Goal: Task Accomplishment & Management: Complete application form

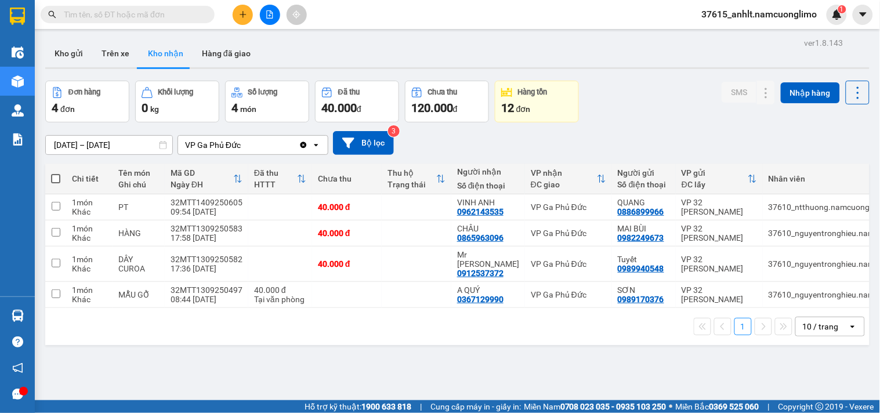
paste input "0977604817"
type input "0977604817"
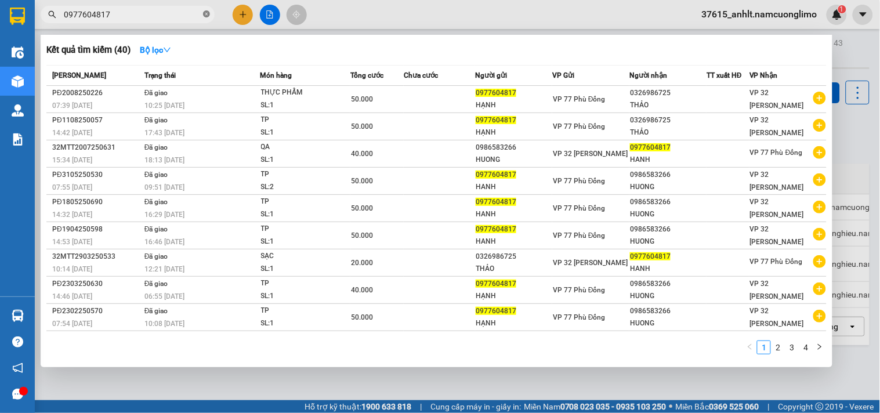
click at [204, 12] on icon "close-circle" at bounding box center [206, 13] width 7 height 7
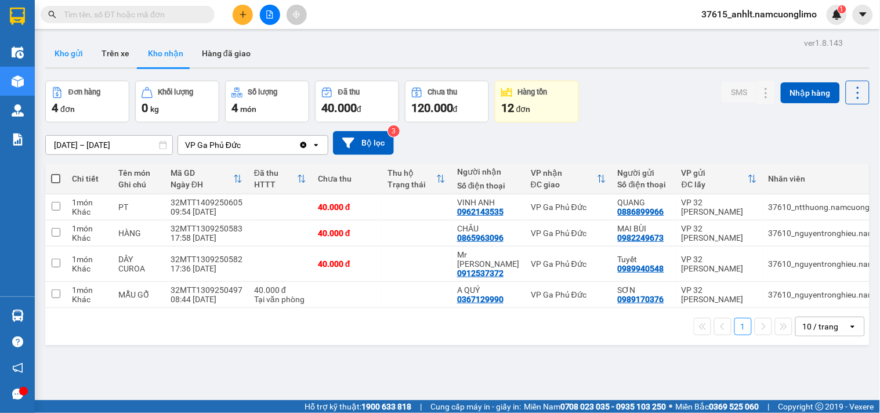
click at [72, 57] on button "Kho gửi" at bounding box center [68, 53] width 47 height 28
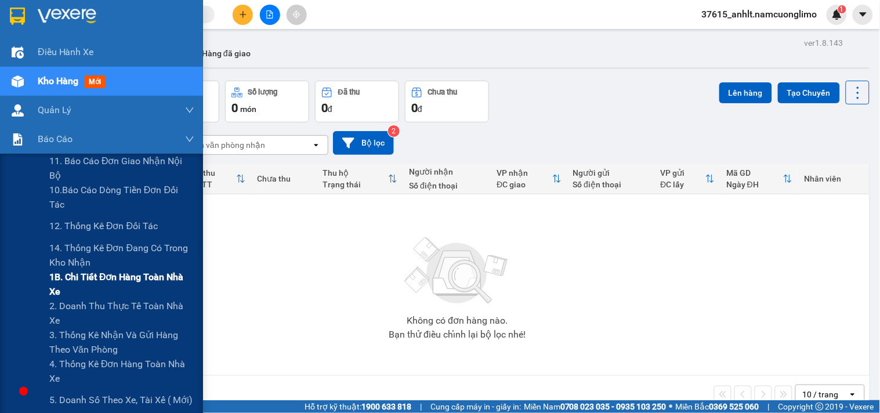
click at [58, 279] on span "1B. Chi tiết đơn hàng toàn nhà xe" at bounding box center [121, 284] width 145 height 29
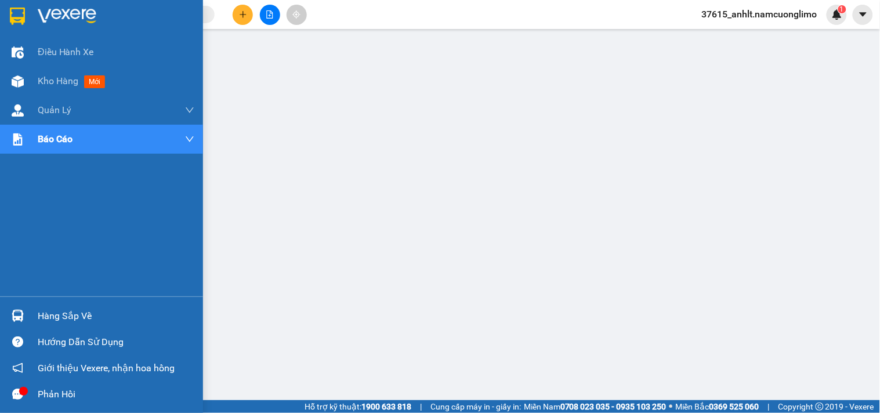
click at [16, 19] on img at bounding box center [17, 16] width 15 height 17
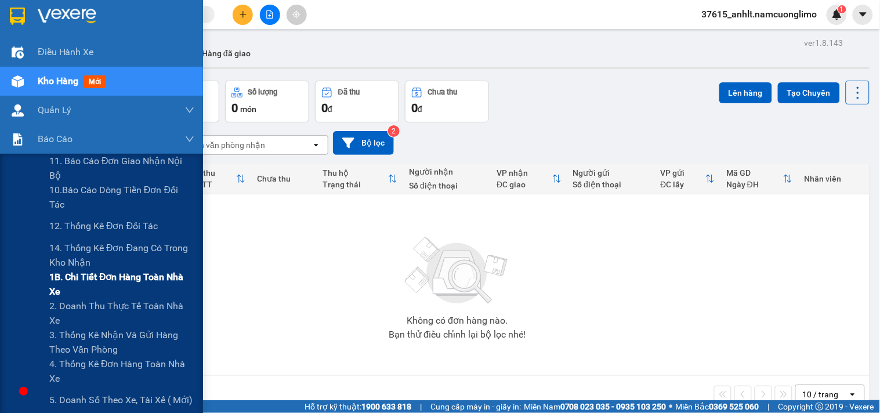
click at [56, 290] on span "1B. Chi tiết đơn hàng toàn nhà xe" at bounding box center [121, 284] width 145 height 29
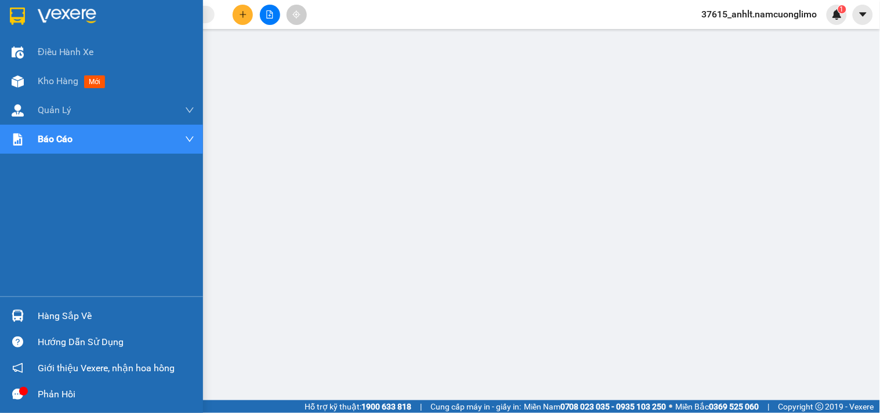
click at [6, 15] on div at bounding box center [101, 19] width 203 height 38
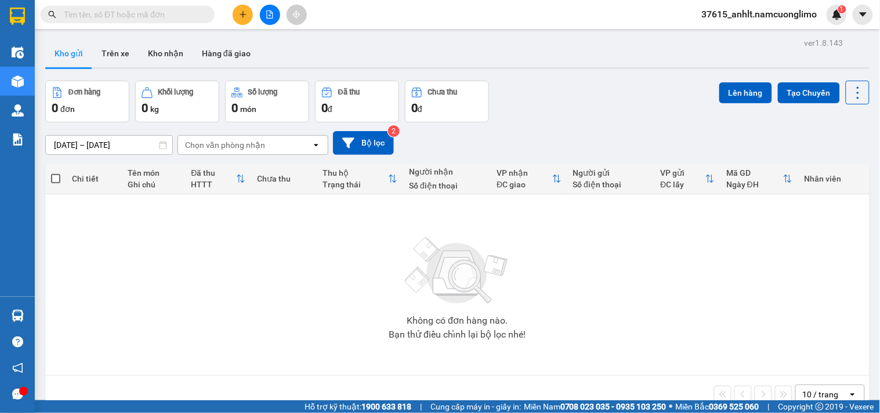
click at [131, 15] on input "text" at bounding box center [132, 14] width 137 height 13
click at [164, 21] on span at bounding box center [128, 14] width 174 height 17
click at [172, 20] on input "text" at bounding box center [132, 14] width 137 height 13
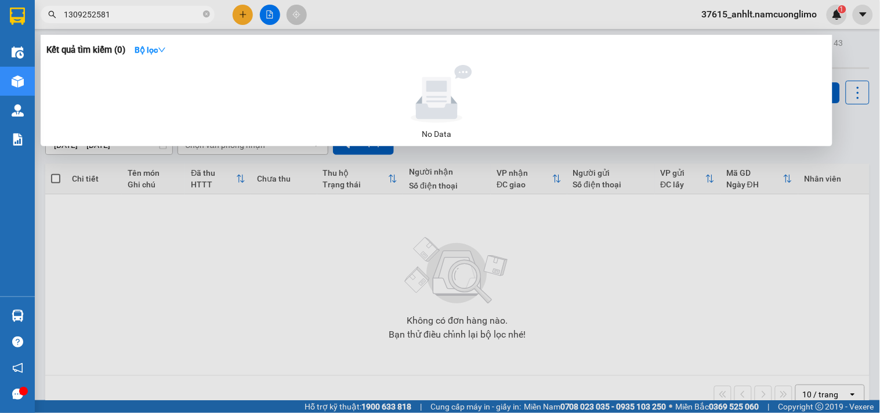
click at [144, 19] on input "1309252581" at bounding box center [132, 14] width 137 height 13
paste input "0988167288"
type input "0988167288"
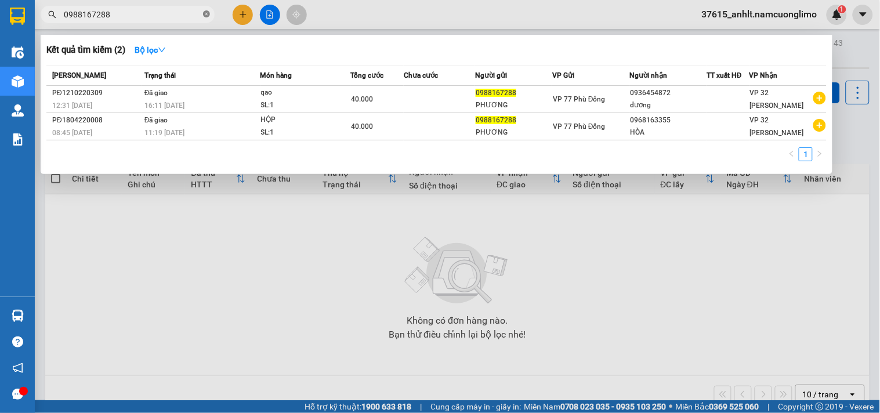
click at [206, 13] on icon "close-circle" at bounding box center [206, 13] width 7 height 7
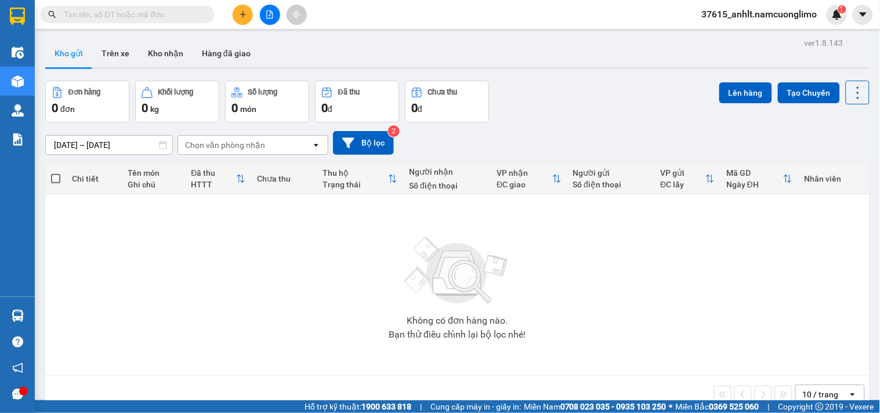
click at [130, 16] on input "text" at bounding box center [132, 14] width 137 height 13
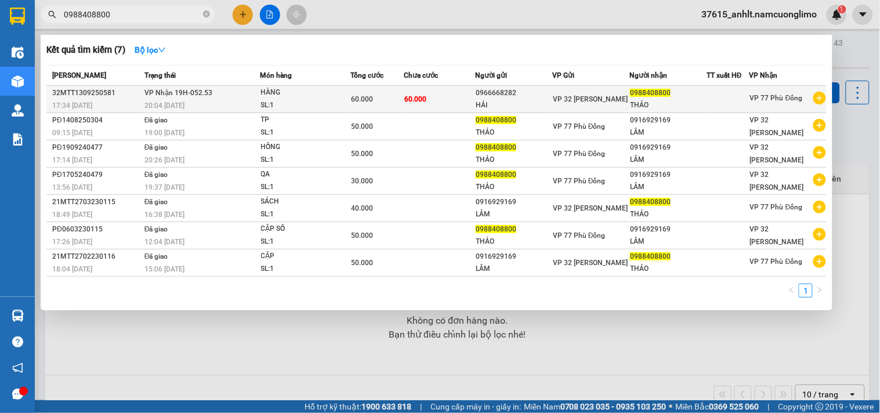
type input "0988408800"
click at [546, 96] on div "0966668282" at bounding box center [513, 93] width 76 height 12
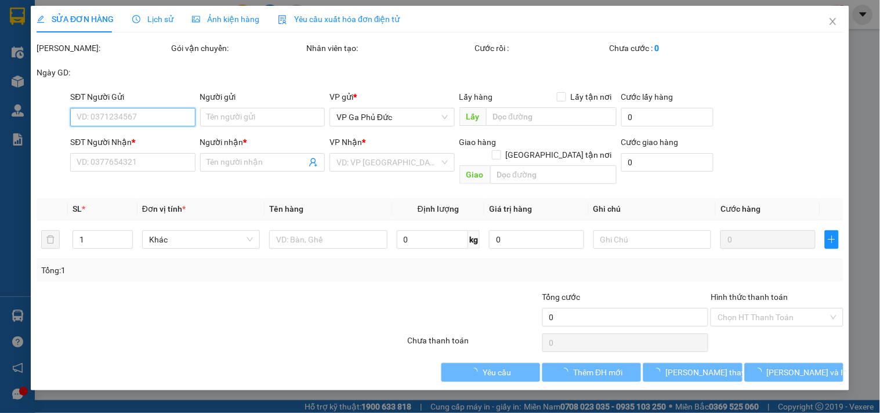
type input "0966668282"
type input "HẢI"
type input "0988408800"
type input "THẢO"
type input "60.000"
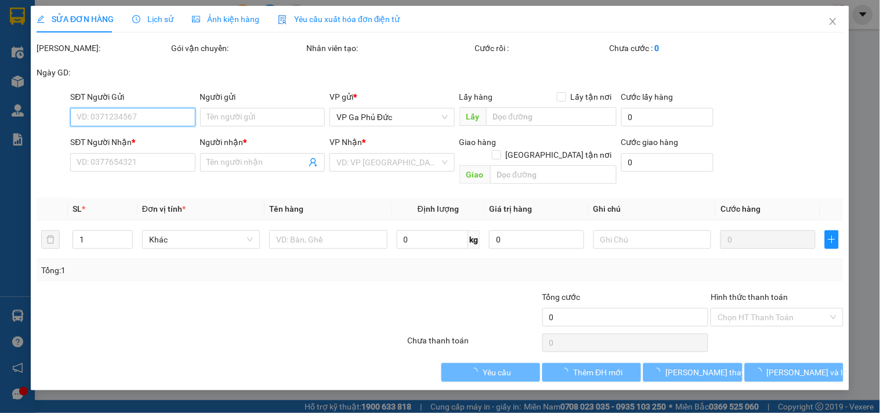
type input "60.000"
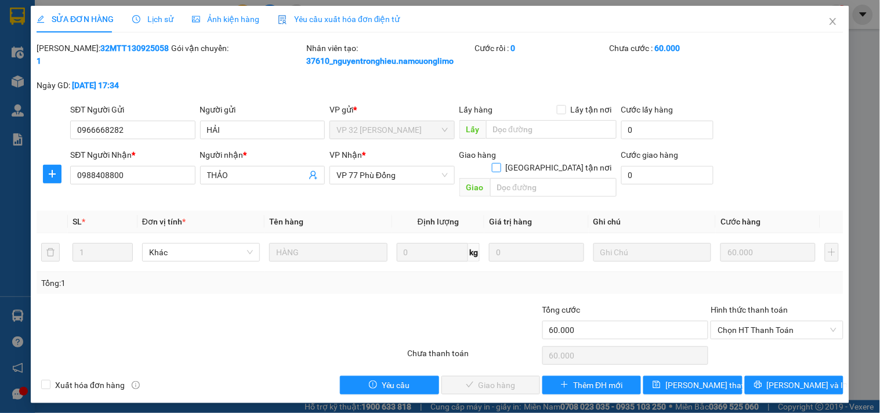
click at [500, 163] on input "[GEOGRAPHIC_DATA] tận nơi" at bounding box center [496, 167] width 8 height 8
checkbox input "true"
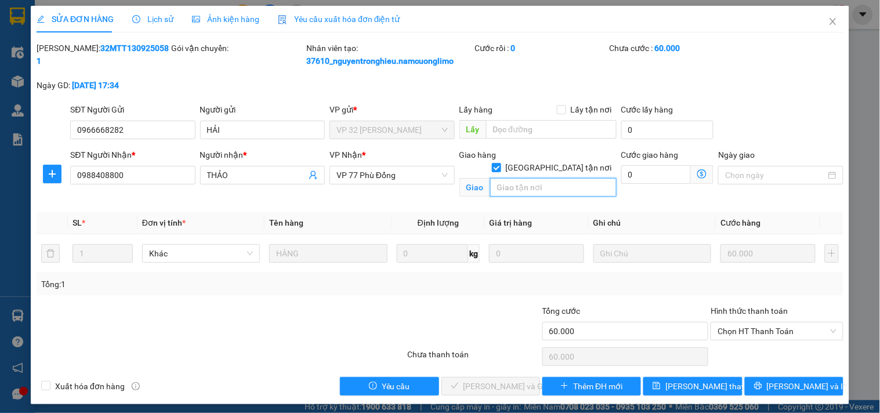
click at [517, 178] on input "text" at bounding box center [553, 187] width 126 height 19
type input "7"
type input "NHÀ 7 TẦNG NGÃ TƯ PĐ"
click at [646, 186] on div "Cước giao hàng 0" at bounding box center [667, 168] width 93 height 41
click at [647, 181] on input "0" at bounding box center [656, 174] width 70 height 19
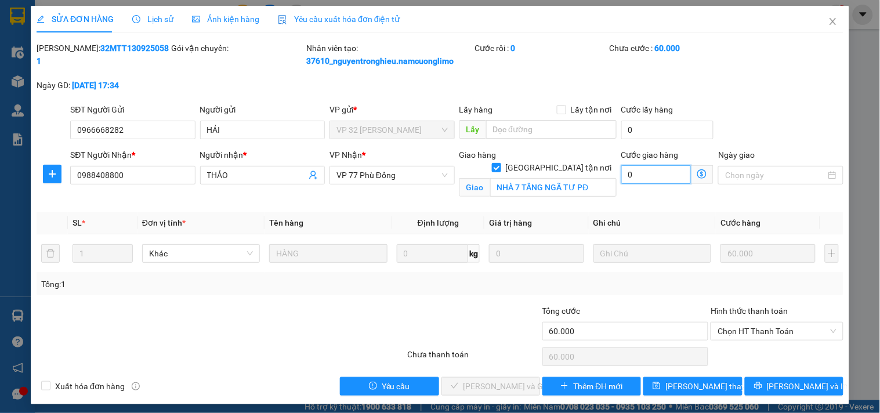
type input "2"
type input "60.002"
type input "60.020"
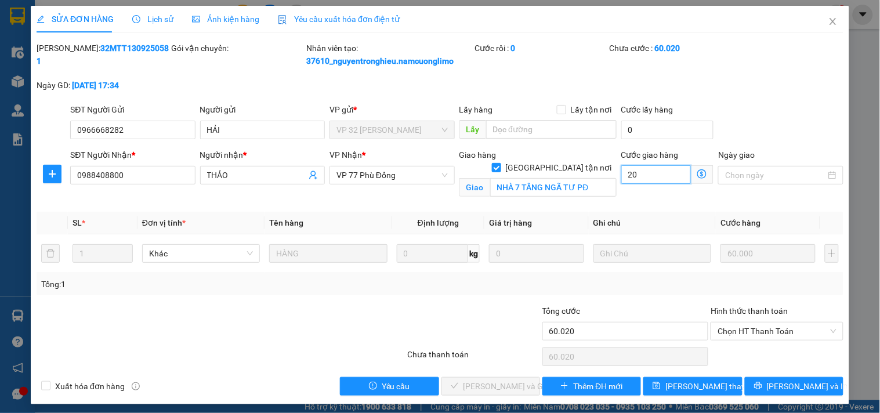
type input "20"
drag, startPoint x: 476, startPoint y: 305, endPoint x: 549, endPoint y: 401, distance: 120.8
click at [475, 306] on div at bounding box center [473, 324] width 135 height 41
type input "80.000"
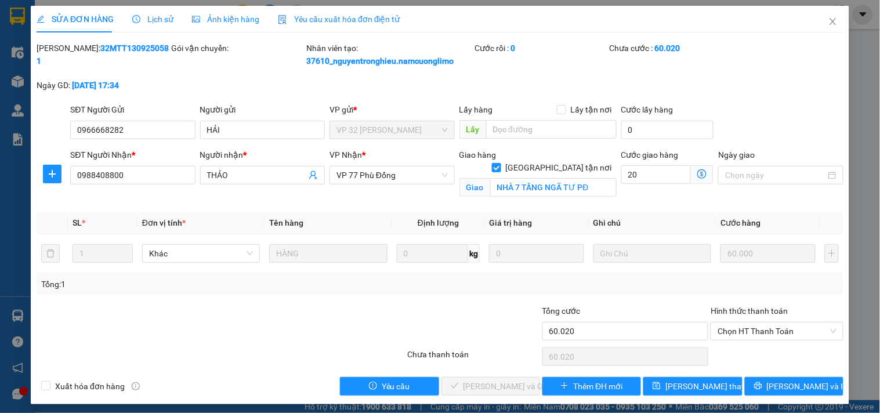
type input "20.000"
click at [690, 387] on span "[PERSON_NAME] thay đổi" at bounding box center [711, 386] width 93 height 13
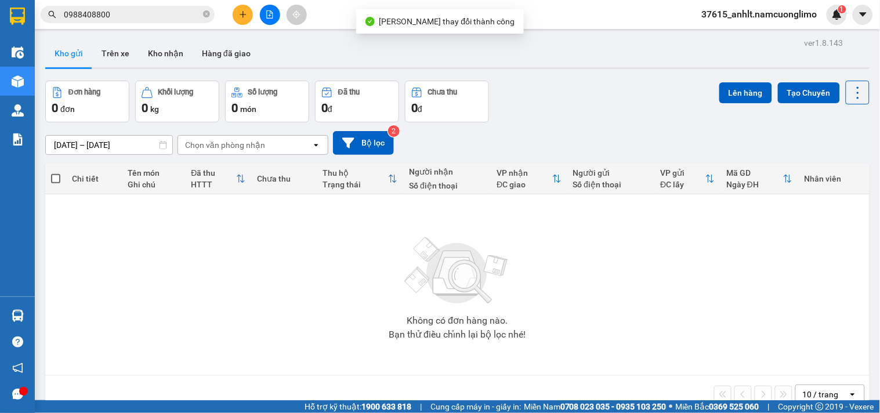
click at [124, 14] on input "0988408800" at bounding box center [132, 14] width 137 height 13
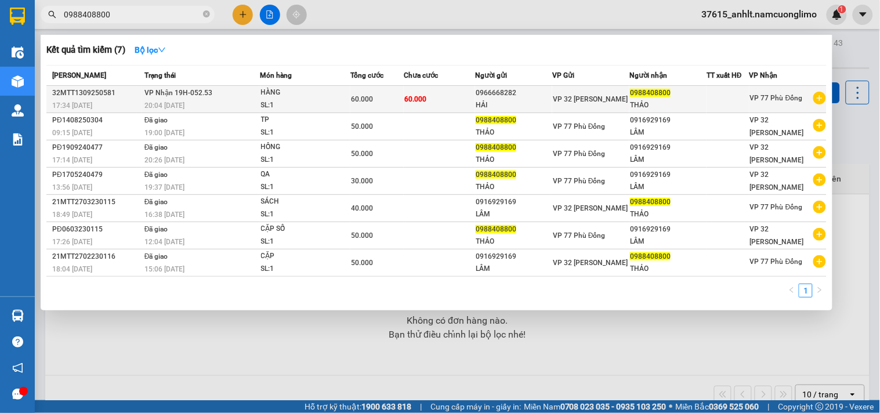
click at [453, 104] on td "60.000" at bounding box center [439, 99] width 71 height 27
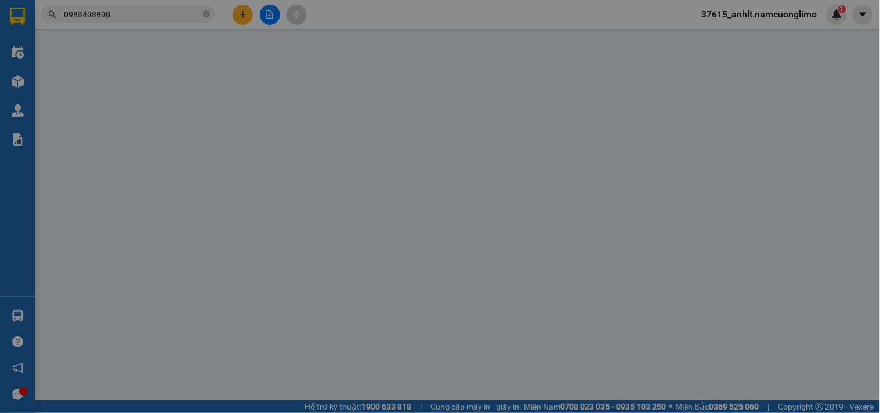
type input "0966668282"
type input "HẢI"
type input "0988408800"
type input "THẢO"
checkbox input "true"
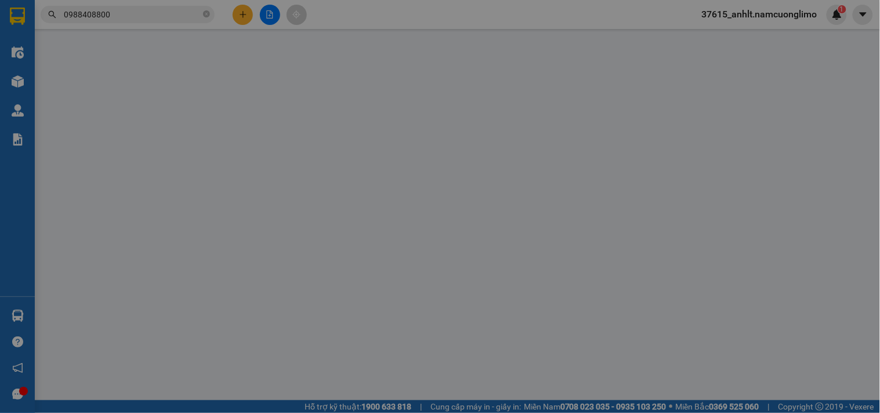
type input "NHÀ 7 TẦNG NGÃ TƯ PĐ"
type input "80.000"
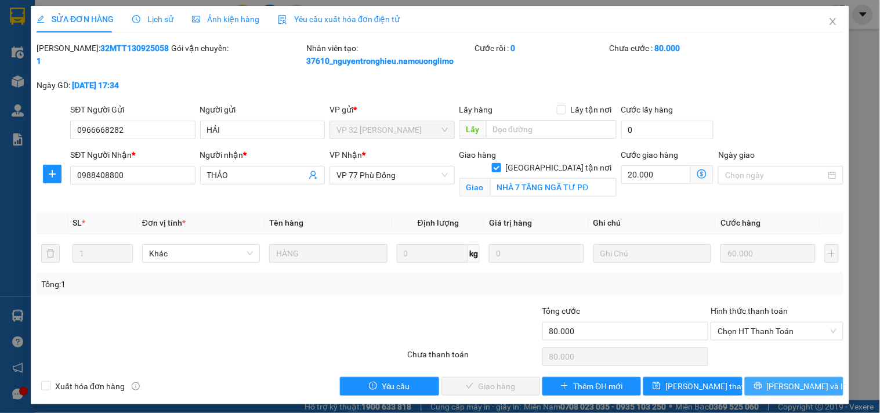
click at [751, 385] on button "[PERSON_NAME] và In" at bounding box center [793, 386] width 99 height 19
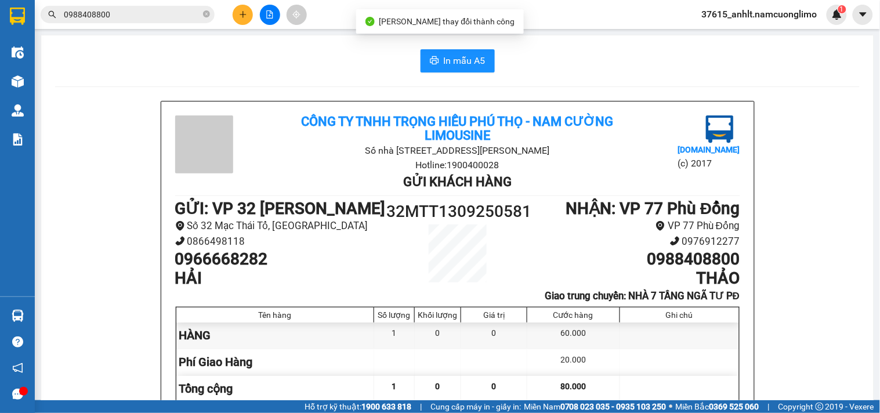
scroll to position [64, 0]
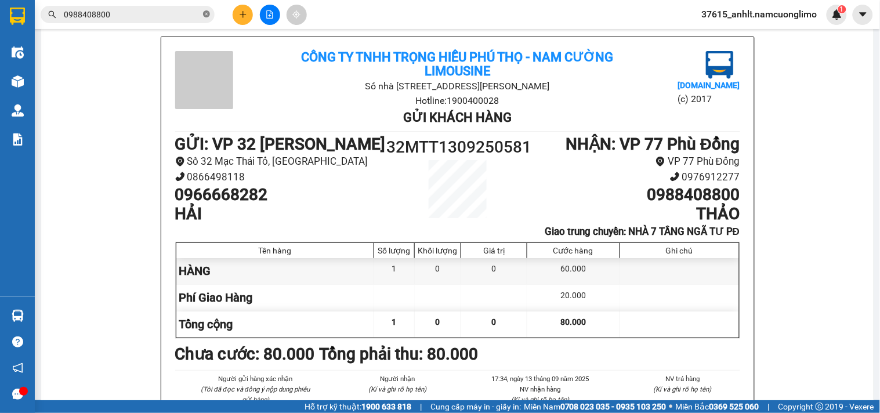
click at [206, 16] on icon "close-circle" at bounding box center [206, 13] width 7 height 7
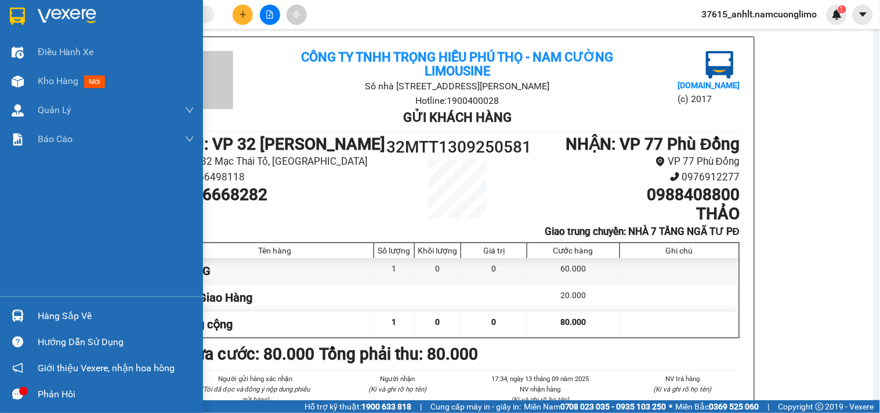
click at [8, 21] on div at bounding box center [18, 16] width 20 height 20
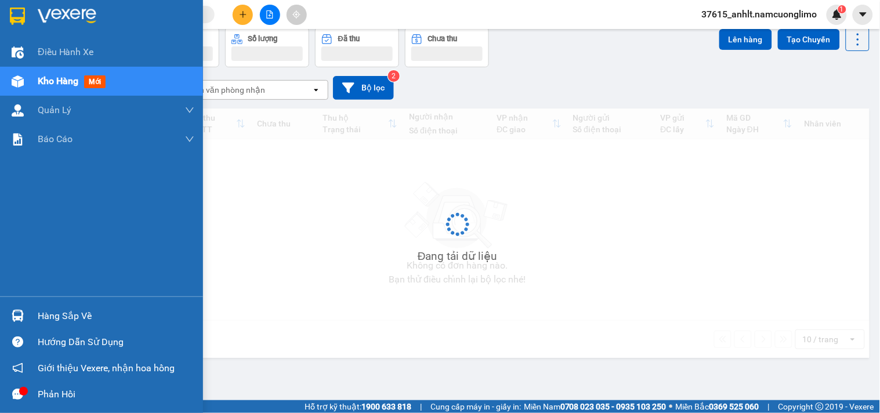
scroll to position [53, 0]
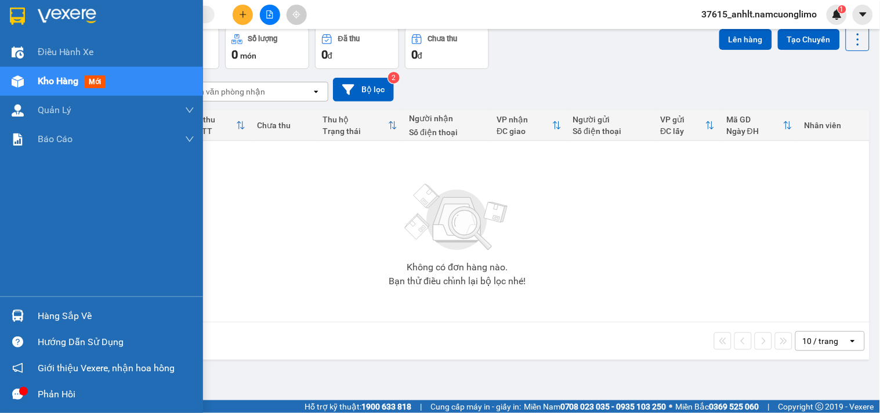
click at [20, 316] on img at bounding box center [18, 316] width 12 height 12
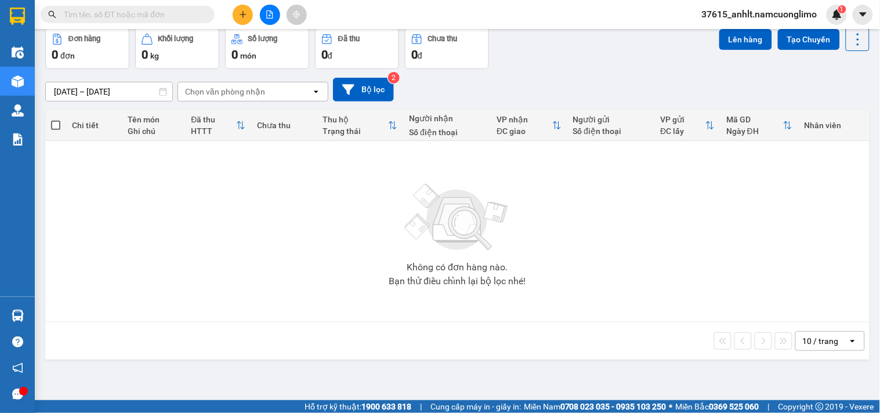
click at [604, 245] on section "Kết quả tìm kiếm ( 7 ) Bộ lọc Mã ĐH Trạng thái Món hàng Tổng cước Chưa cước Ngư…" at bounding box center [440, 206] width 880 height 413
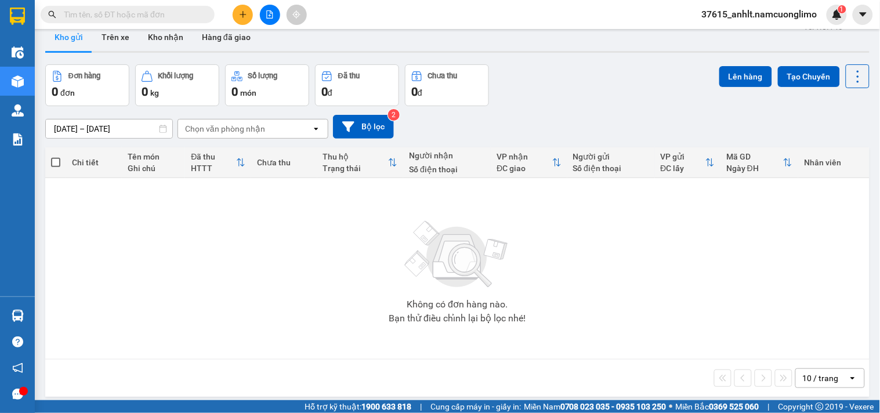
scroll to position [0, 0]
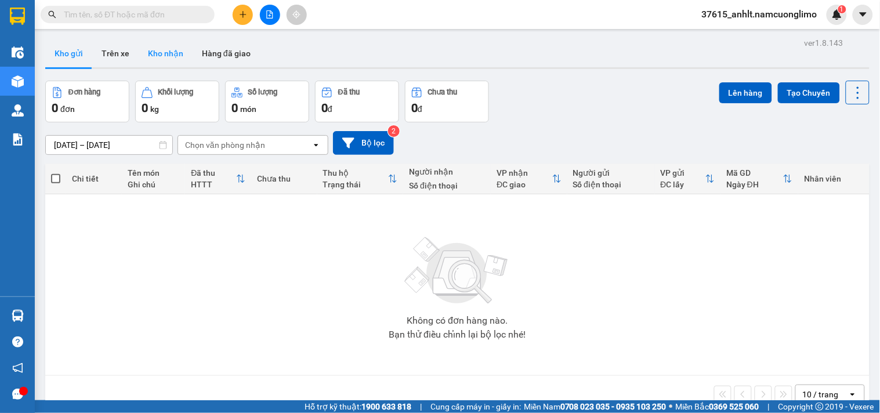
click at [162, 52] on button "Kho nhận" at bounding box center [166, 53] width 54 height 28
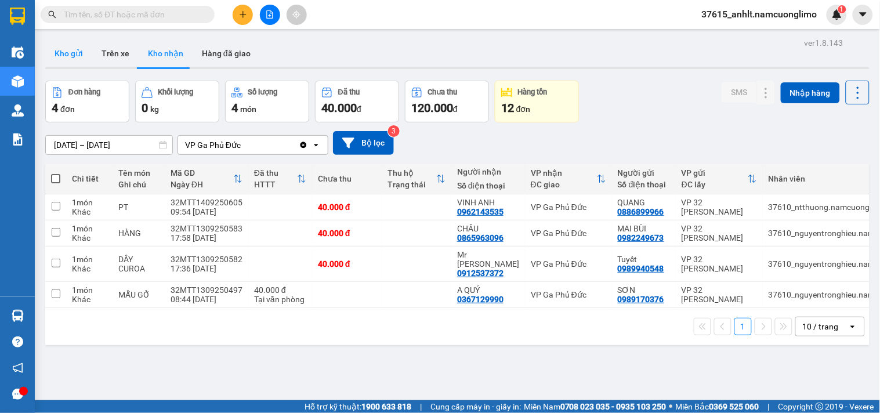
click at [80, 53] on button "Kho gửi" at bounding box center [68, 53] width 47 height 28
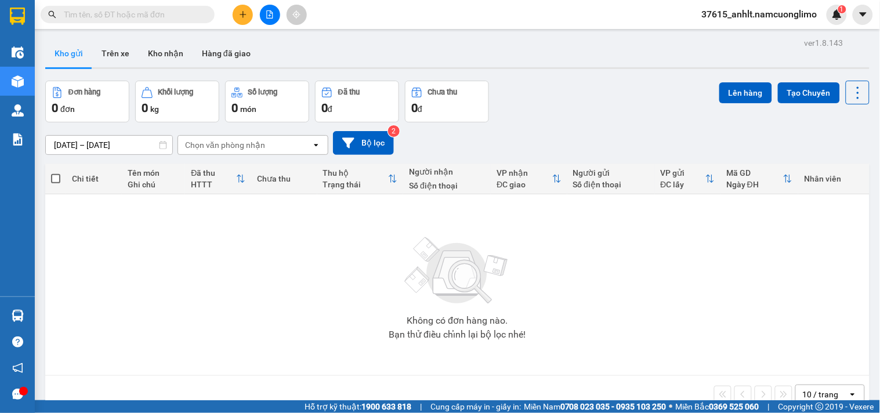
paste input "0944009956"
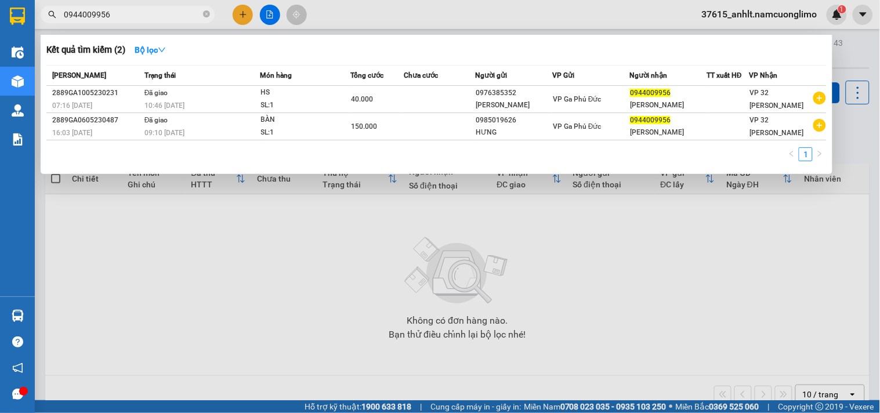
click at [129, 14] on input "0944009956" at bounding box center [132, 14] width 137 height 13
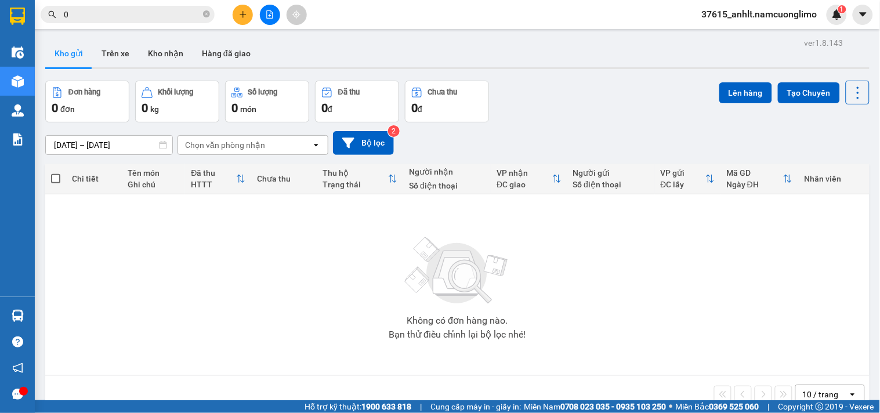
type input "03"
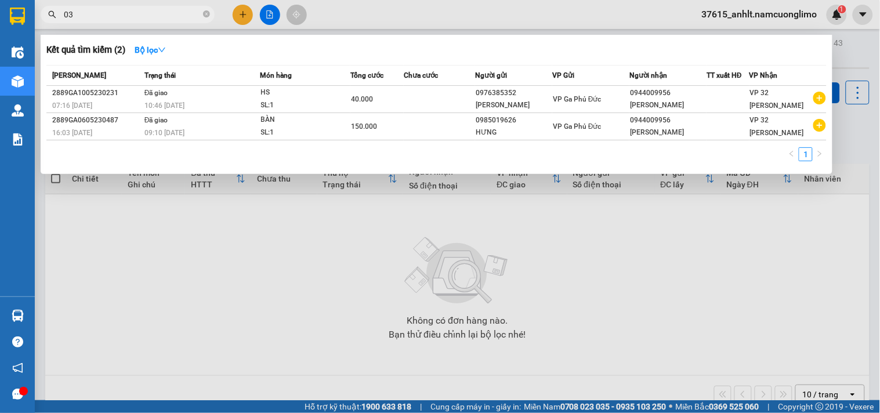
click at [166, 18] on input "03" at bounding box center [132, 14] width 137 height 13
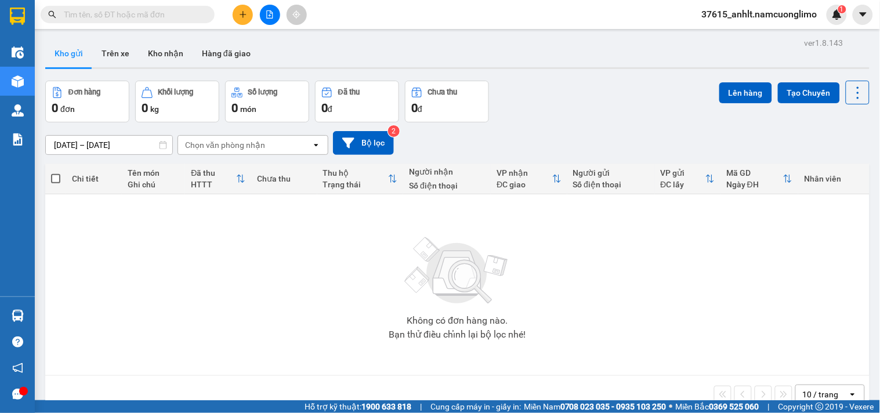
drag, startPoint x: 284, startPoint y: 282, endPoint x: 275, endPoint y: 288, distance: 10.1
click at [282, 282] on div "Không có đơn hàng nào. Bạn thử điều chỉnh lại bộ lọc nhé!" at bounding box center [457, 285] width 812 height 174
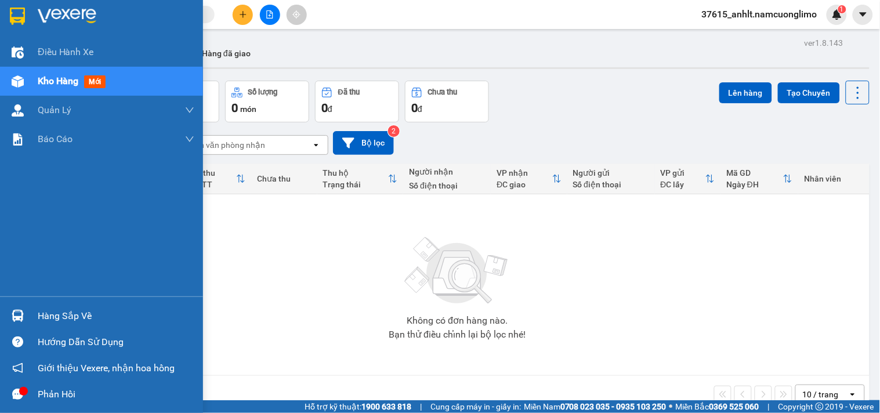
drag, startPoint x: 19, startPoint y: 311, endPoint x: 27, endPoint y: 313, distance: 8.4
click at [18, 311] on img at bounding box center [18, 316] width 12 height 12
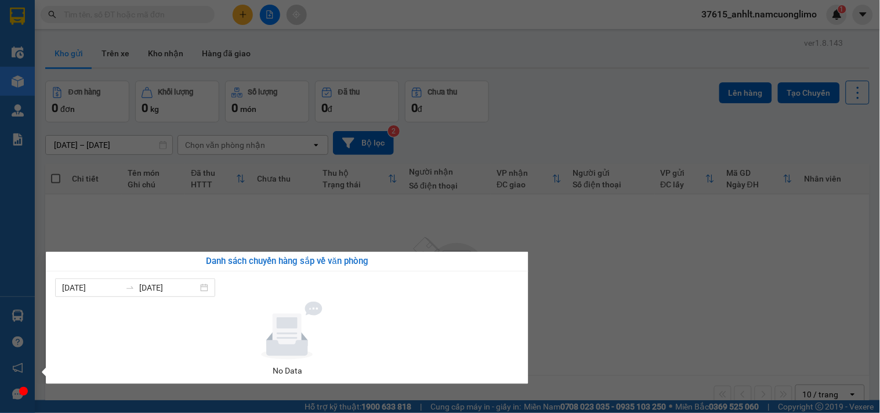
click at [594, 295] on section "Kết quả tìm kiếm ( 2 ) Bộ lọc Mã ĐH Trạng thái Món hàng Tổng cước Chưa cước Ngư…" at bounding box center [440, 206] width 880 height 413
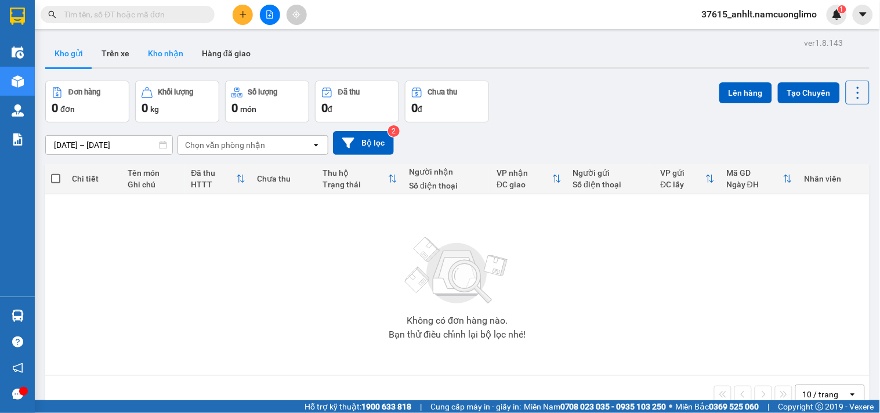
click at [165, 55] on button "Kho nhận" at bounding box center [166, 53] width 54 height 28
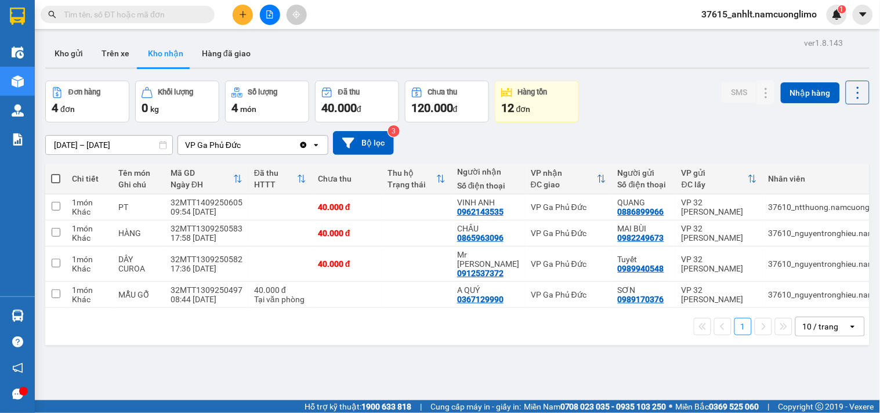
click at [683, 117] on div "Đơn hàng 4 đơn Khối lượng 0 kg Số lượng 4 món Đã thu 40.000 đ Chưa thu 120.000 …" at bounding box center [457, 102] width 824 height 42
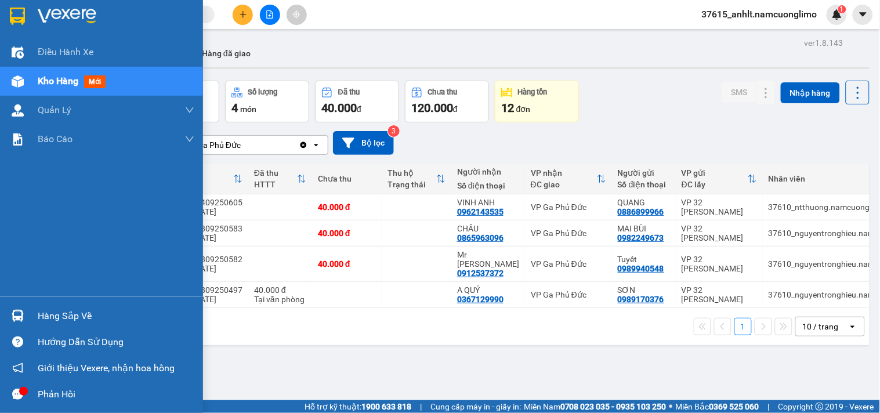
click at [21, 318] on img at bounding box center [18, 316] width 12 height 12
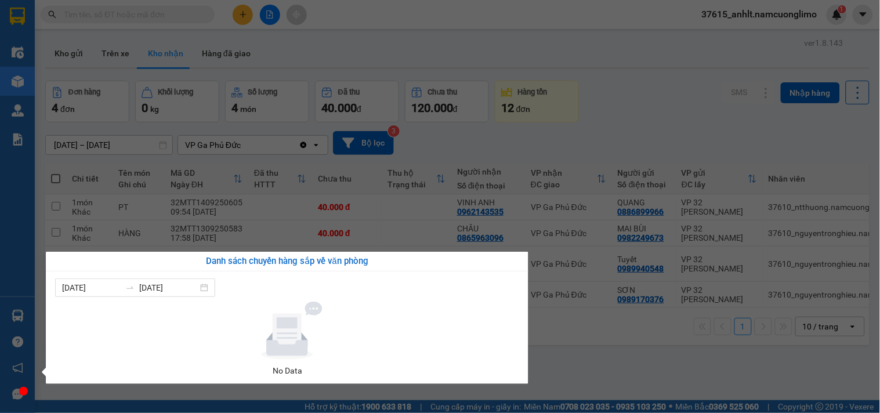
click at [617, 353] on section "Kết quả tìm kiếm ( 2 ) Bộ lọc Mã ĐH Trạng thái Món hàng Tổng cước Chưa cước Ngư…" at bounding box center [440, 206] width 880 height 413
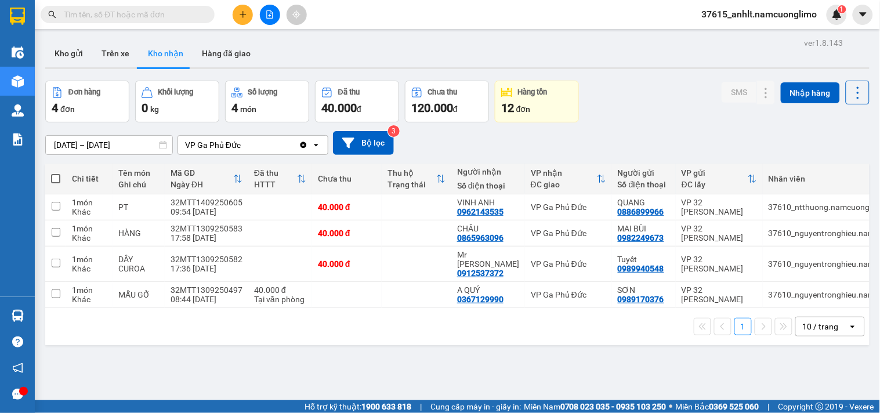
click at [107, 13] on input "text" at bounding box center [132, 14] width 137 height 13
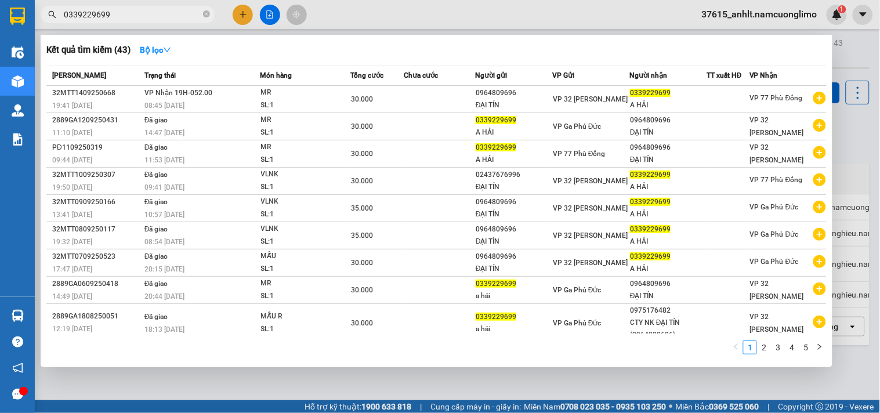
type input "0339229699"
click at [203, 14] on icon "close-circle" at bounding box center [206, 13] width 7 height 7
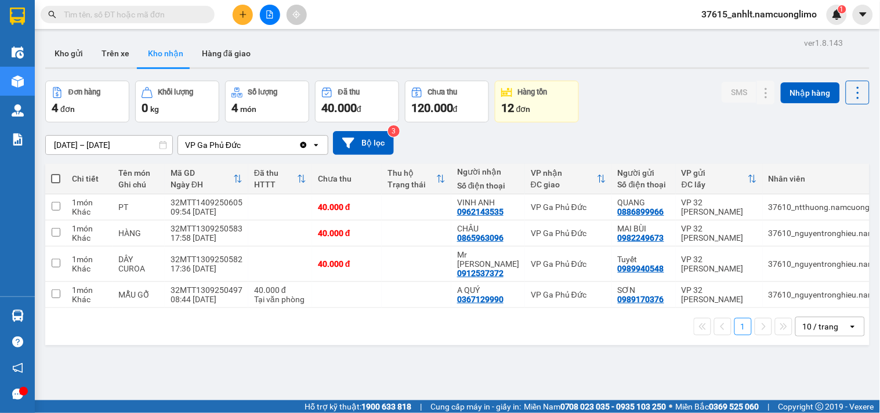
click at [344, 14] on div "Kết quả tìm kiếm ( 43 ) Bộ lọc Mã ĐH Trạng thái Món hàng Tổng cước Chưa cước Ng…" at bounding box center [440, 14] width 880 height 29
click at [74, 55] on button "Kho gửi" at bounding box center [68, 53] width 47 height 28
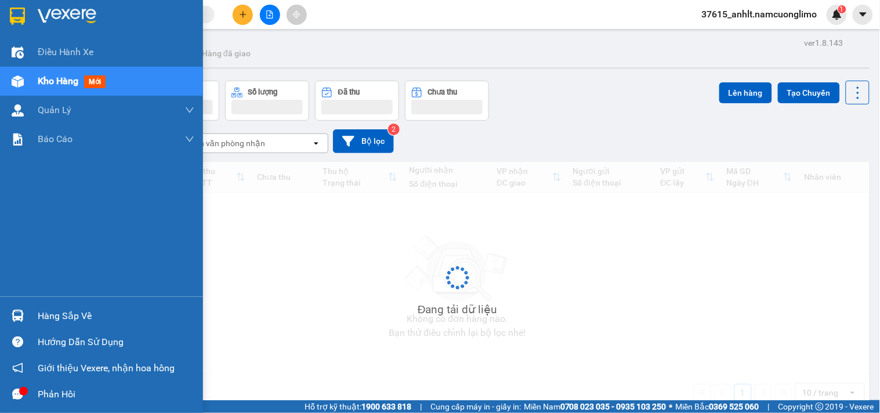
click at [8, 9] on div at bounding box center [18, 16] width 20 height 20
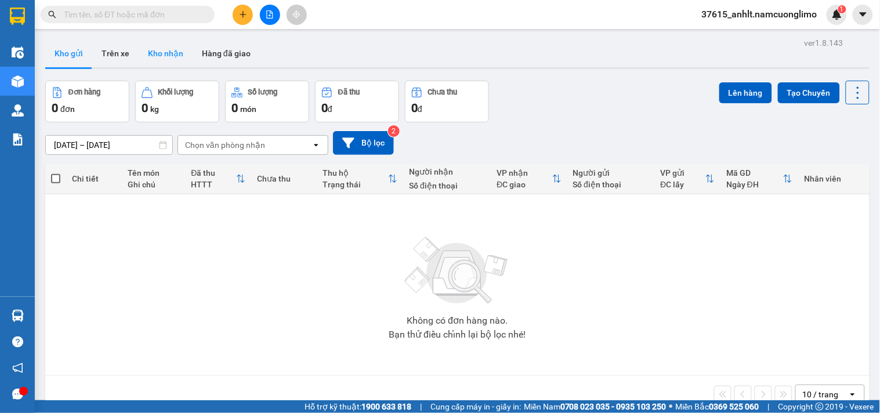
click at [155, 52] on button "Kho nhận" at bounding box center [166, 53] width 54 height 28
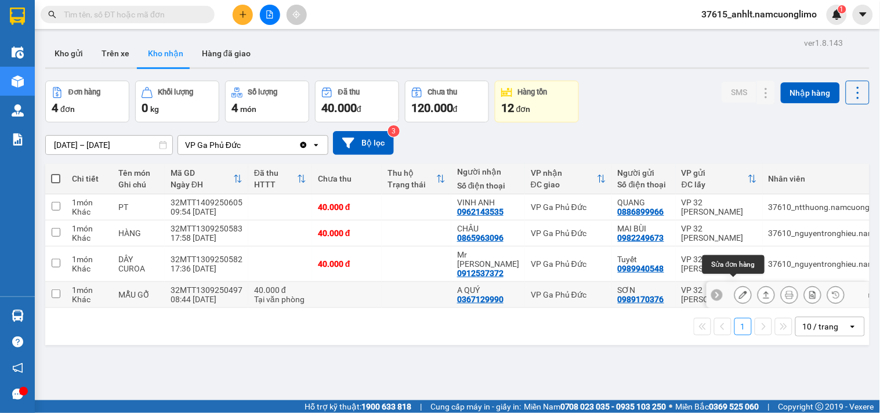
click at [739, 290] on icon at bounding box center [743, 294] width 8 height 8
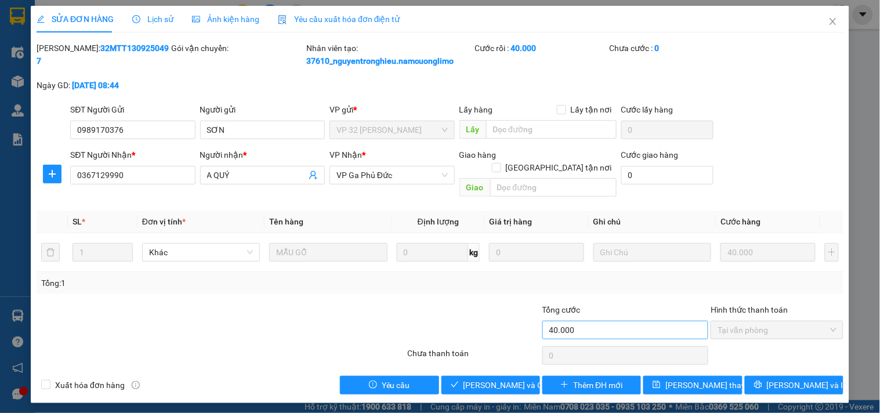
type input "0989170376"
type input "SƠN"
type input "0367129990"
type input "A QUÝ"
type input "40.000"
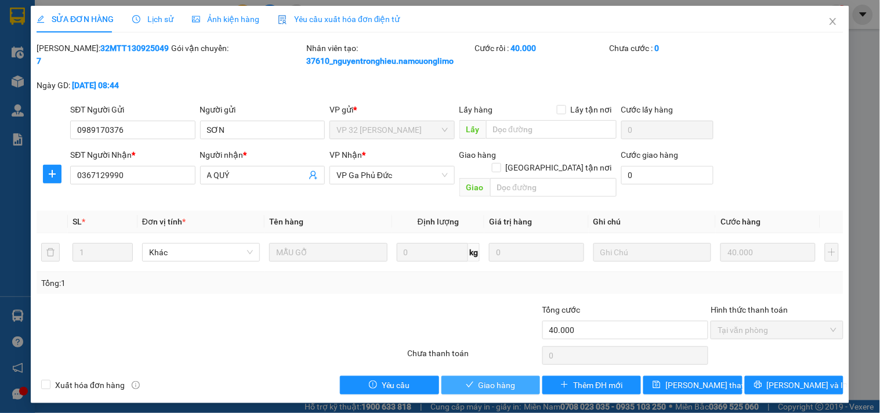
click at [500, 379] on span "Giao hàng" at bounding box center [496, 385] width 37 height 13
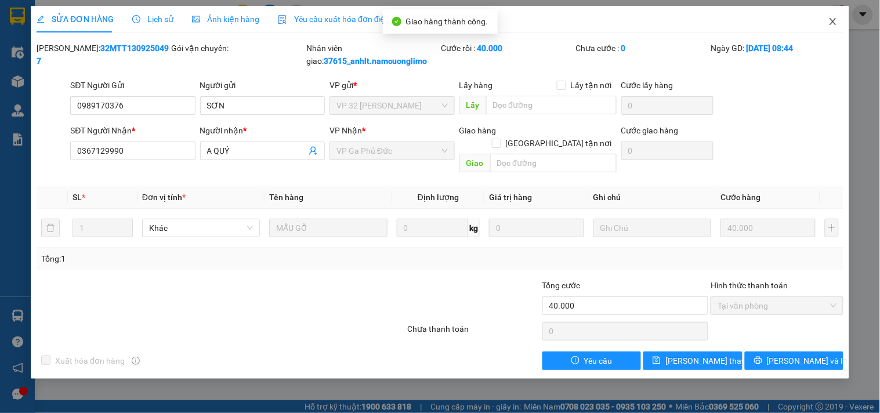
click at [831, 22] on icon "close" at bounding box center [832, 21] width 9 height 9
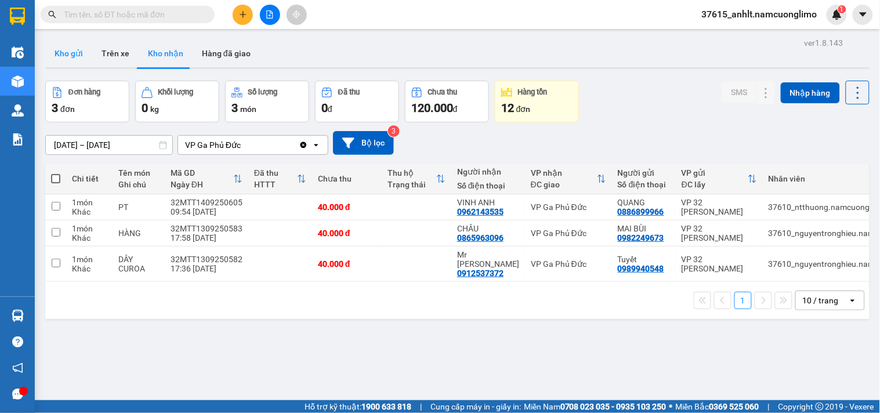
click at [66, 57] on button "Kho gửi" at bounding box center [68, 53] width 47 height 28
